Goal: Task Accomplishment & Management: Manage account settings

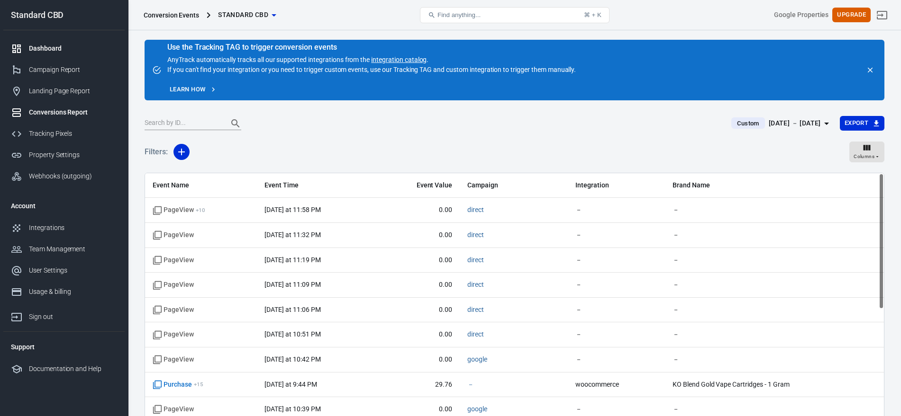
click at [67, 45] on div "Dashboard" at bounding box center [73, 49] width 88 height 10
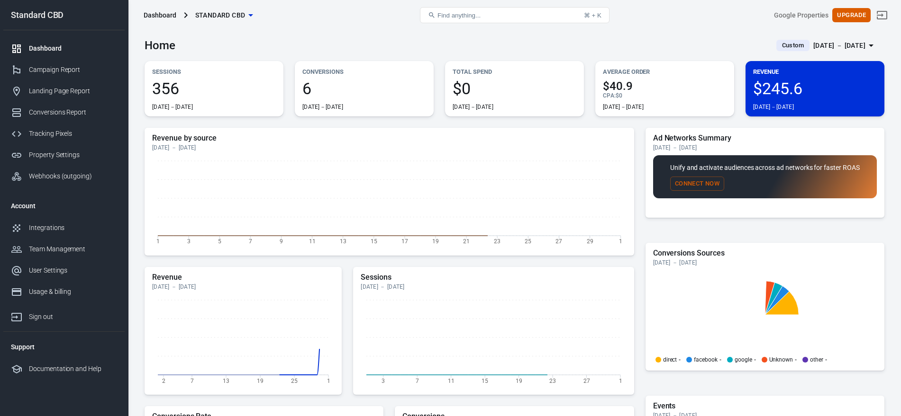
click at [249, 13] on icon "button" at bounding box center [250, 14] width 11 height 11
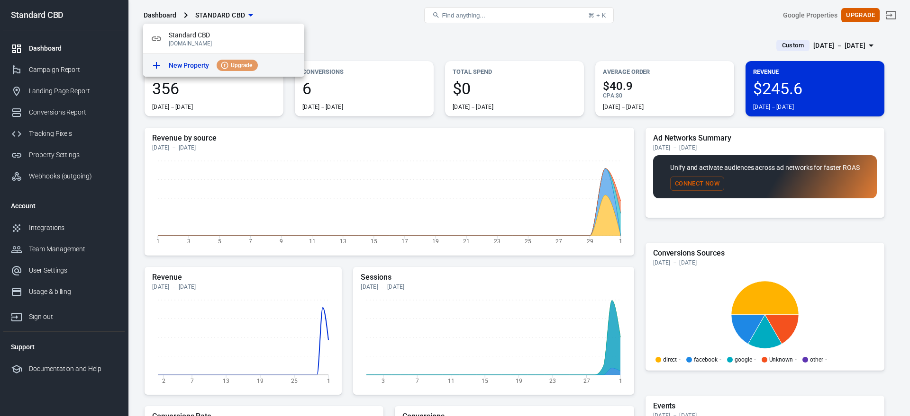
click at [197, 67] on p "New Property" at bounding box center [189, 66] width 40 height 10
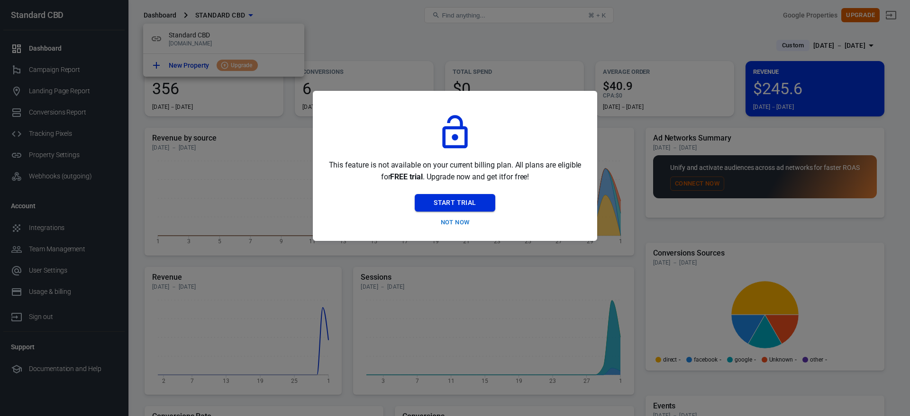
click at [469, 204] on button "Start Trial" at bounding box center [455, 203] width 80 height 18
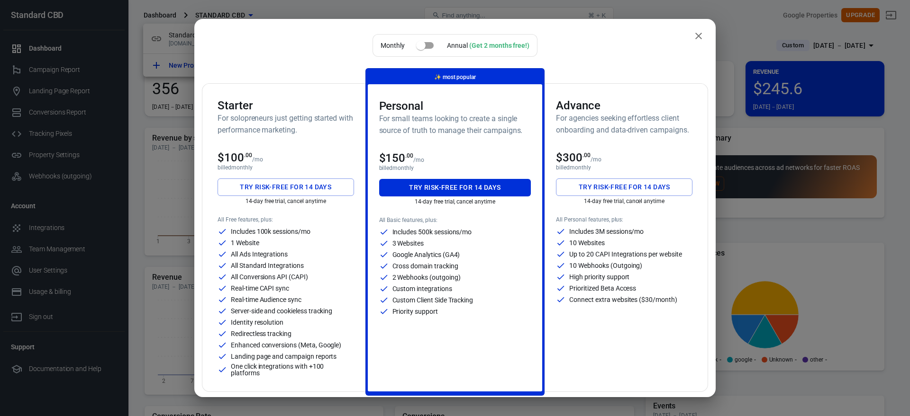
click at [423, 45] on input "checkbox" at bounding box center [421, 45] width 54 height 18
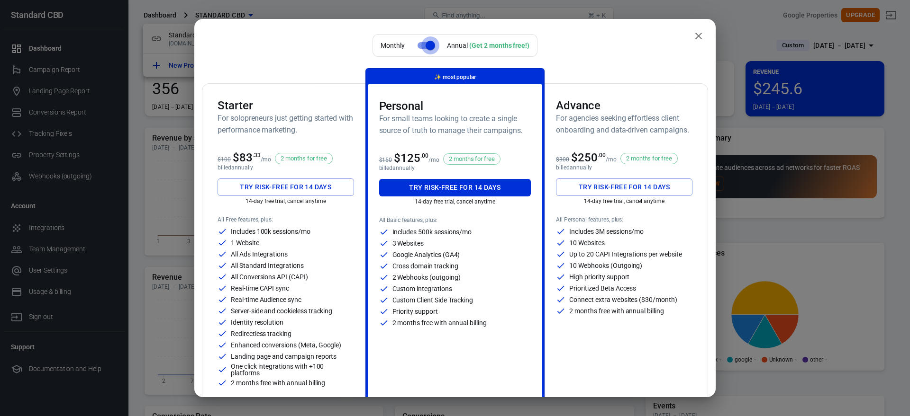
click at [423, 45] on input "checkbox" at bounding box center [430, 45] width 54 height 18
checkbox input "false"
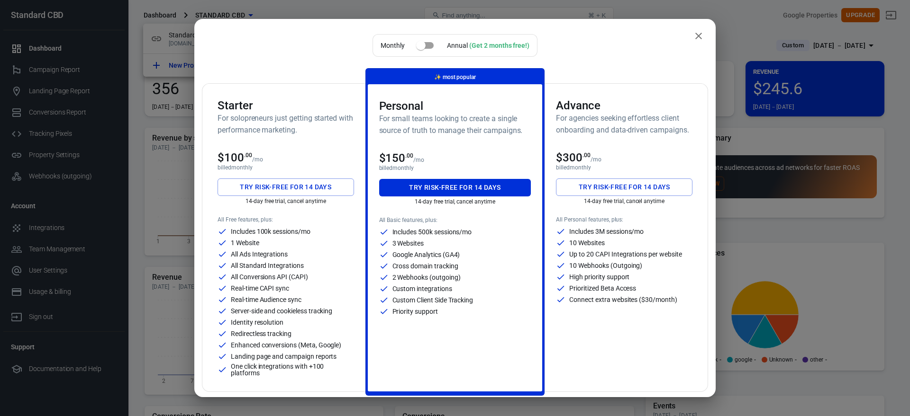
click at [693, 33] on icon "close" at bounding box center [698, 35] width 11 height 11
